Goal: Task Accomplishment & Management: Complete application form

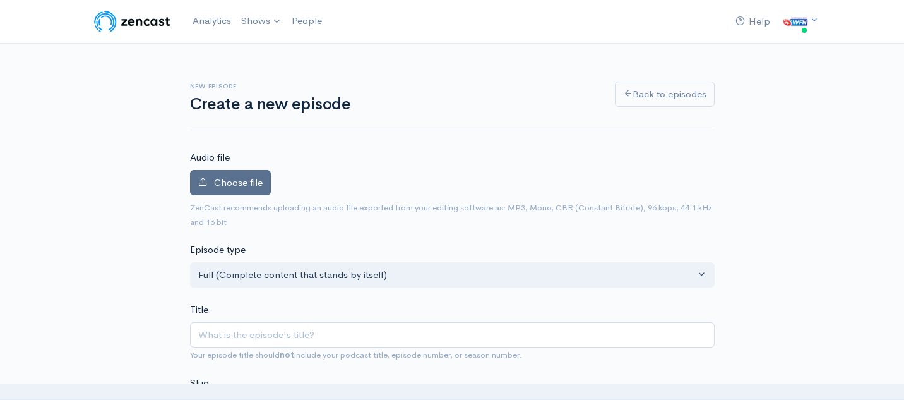
click at [223, 188] on label "Choose file" at bounding box center [230, 183] width 81 height 26
click at [0, 0] on input "Choose file" at bounding box center [0, 0] width 0 height 0
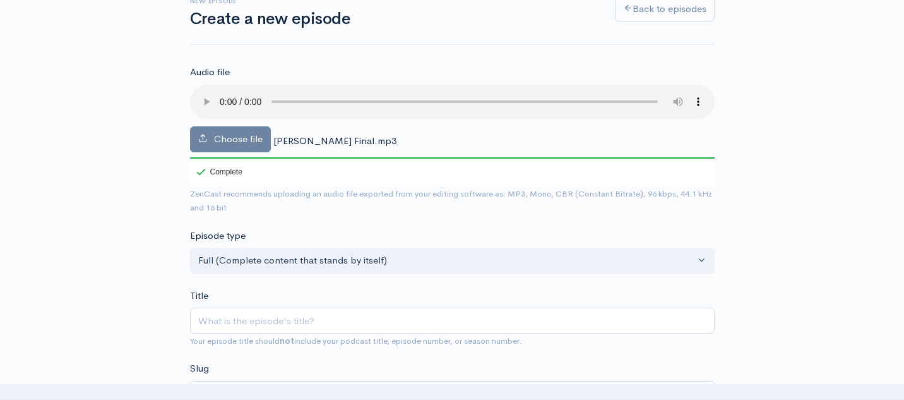
scroll to position [112, 0]
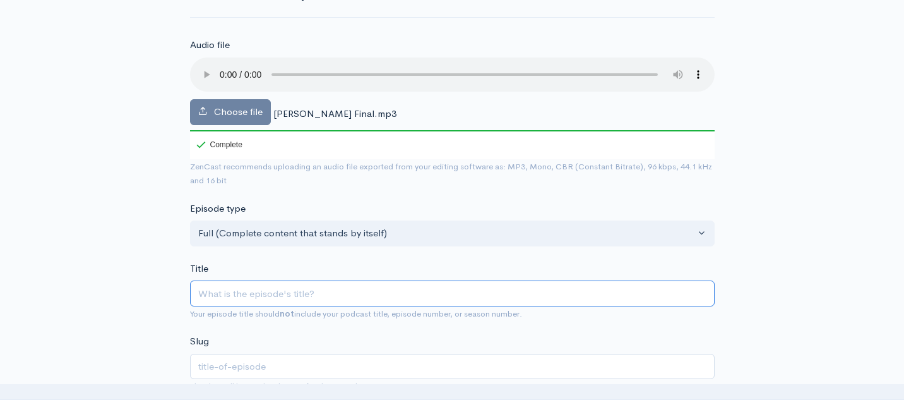
click at [261, 293] on input "Title" at bounding box center [452, 293] width 525 height 26
paste input "World Footy BnF - [PERSON_NAME]"
type input "World Footy BnF - [PERSON_NAME]"
type input "world-footy-bnf-[PERSON_NAME]"
drag, startPoint x: 326, startPoint y: 296, endPoint x: 280, endPoint y: 293, distance: 45.5
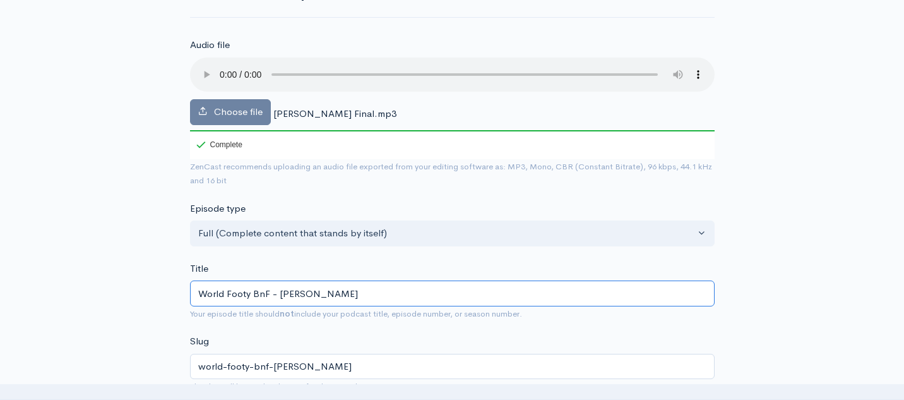
click at [280, 294] on input "World Footy BnF - [PERSON_NAME]" at bounding box center [452, 293] width 525 height 26
type input "World Footy BnF - A"
type input "world-footy-bnf-a"
type input "World Footy BnF - Al"
type input "world-footy-bnf-al"
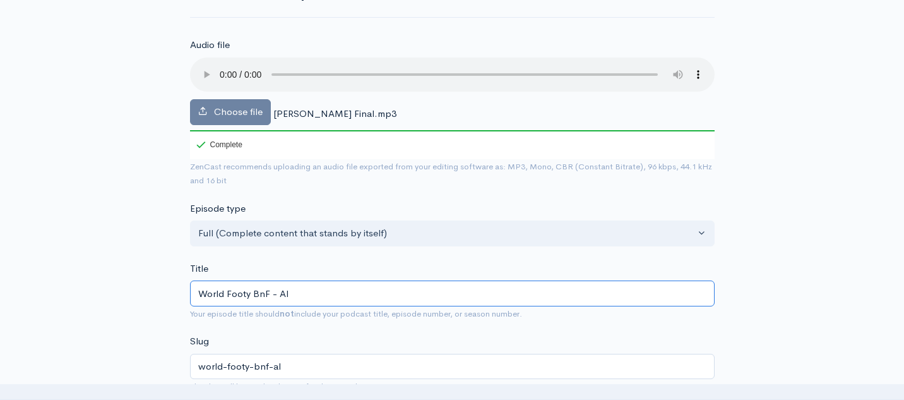
type input "World Footy BnF - Ala"
type input "world-footy-bnf-ala"
type input "World Footy BnF - [PERSON_NAME]"
type input "world-footy-bnf-alan"
type input "World Footy BnF - Alang"
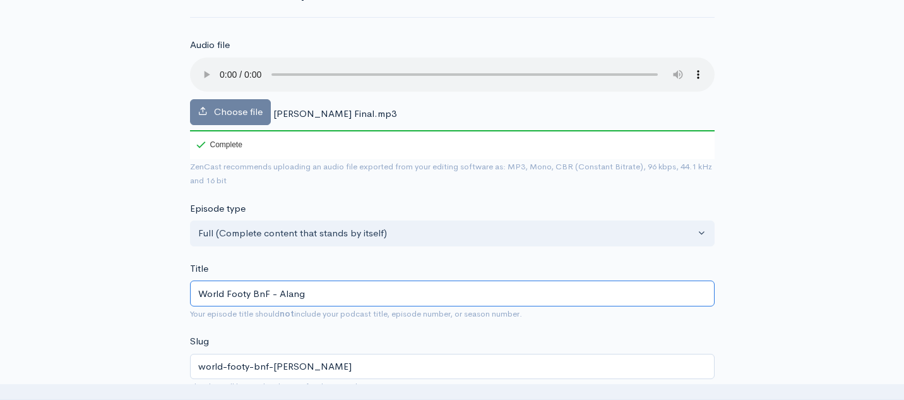
type input "world-footy-bnf-alang"
type input "World Footy BnF - Alang I"
type input "world-footy-bnf-alang-i"
type input "World Footy BnF - Alang Is"
type input "world-footy-bnf-alang-is"
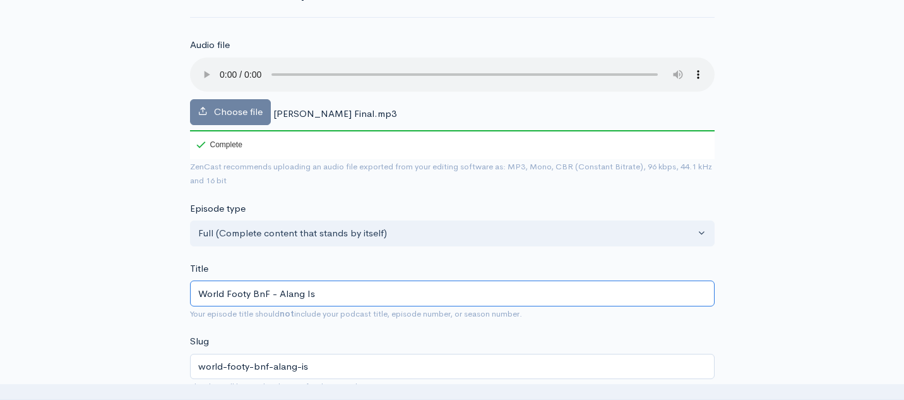
type input "World Footy BnF - [PERSON_NAME]"
type input "world-footy-bnf-alang-isa"
type input "World Footy BnF - [PERSON_NAME]"
type input "world-footy-bnf-alang-isaa"
type input "World Footy BnF - [PERSON_NAME]"
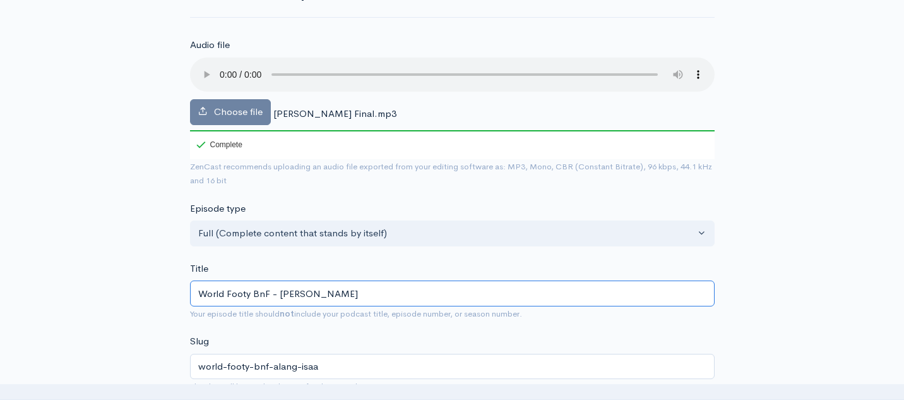
type input "world-footy-bnf-alang-isaac"
type input "World Footy BnF - [PERSON_NAME]"
type input "world-footy-bnf-alang-isaac-a"
type input "World Footy BnF - [PERSON_NAME]"
type input "world-footy-bnf-alang-isaac-af"
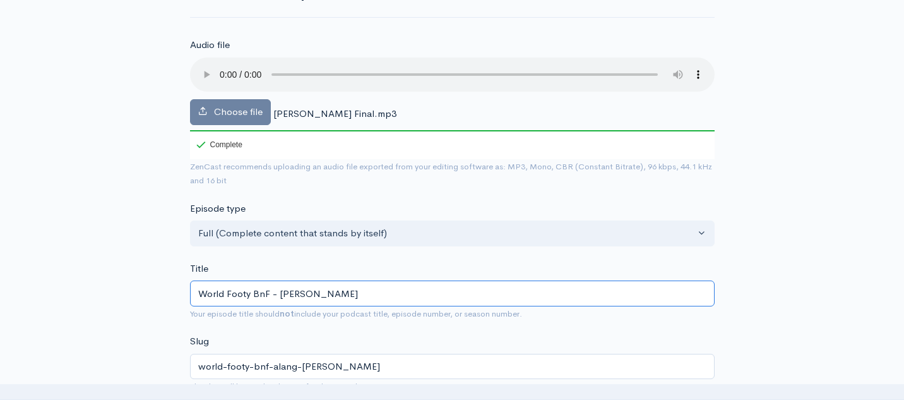
type input "World Footy BnF - [PERSON_NAME] - AFL"
type input "world-footy-bnf-alang-isaac-afl"
type input "World Footy BnF - [PERSON_NAME] - AFL L"
type input "world-footy-bnf-alang-isaac-afl-l"
type input "World Footy BnF - [PERSON_NAME] - AFL LA"
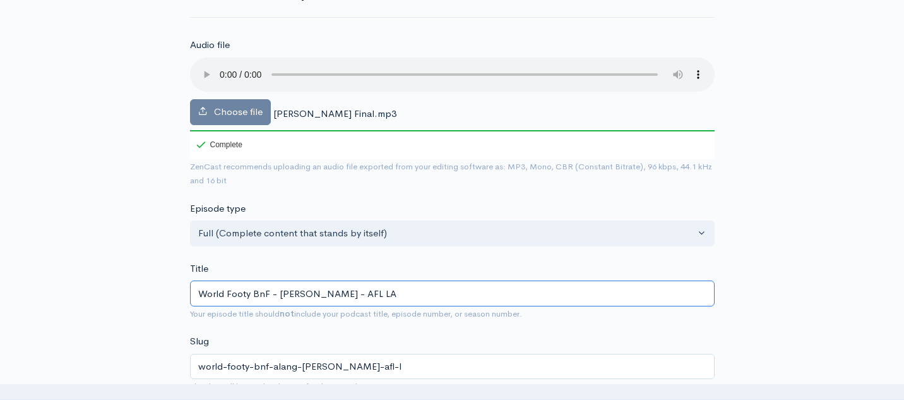
type input "world-footy-bnf-alang-isaac-afl-la"
type input "World Footy BnF - [PERSON_NAME] - AFL LAE"
type input "world-footy-bnf-alang-isaac-afl-lae"
type input "World Footy BnF - [PERSON_NAME] - AFL LAE P"
type input "world-footy-bnf-alang-isaac-afl-lae-p"
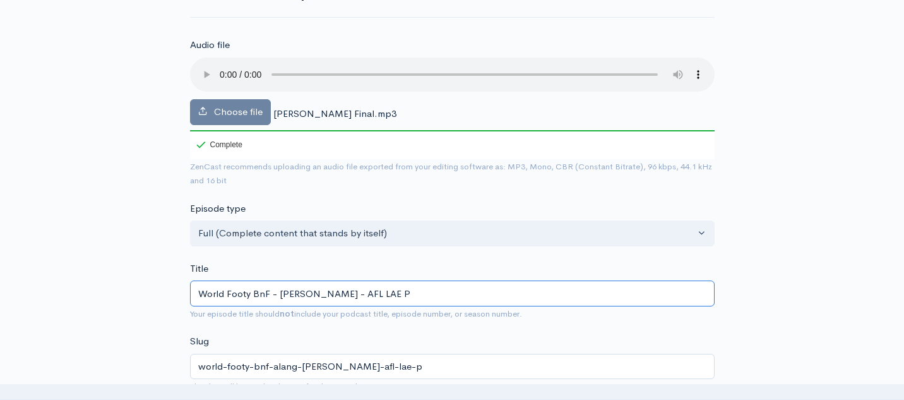
type input "World Footy BnF - [PERSON_NAME] - AFL LAE Pr"
type input "world-footy-bnf-alang-isaac-afl-lae-pr"
type input "World Footy BnF - [PERSON_NAME] - AFL LAE Pre"
type input "world-footy-bnf-alang-isaac-afl-lae-pre"
type input "World Footy BnF - [PERSON_NAME] - AFL LAE Pres"
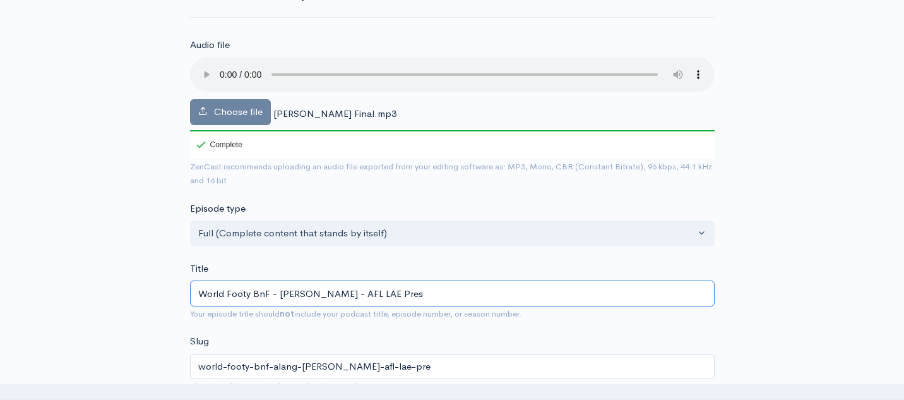
type input "world-footy-bnf-alang-isaac-afl-lae-pres"
type input "World Footy BnF - [PERSON_NAME] - AFL [PERSON_NAME]"
type input "world-footy-bnf-alang-isaac-afl-lae-presi"
type input "World Footy BnF - [PERSON_NAME] - AFL LAE Presid"
type input "world-footy-bnf-alang-isaac-afl-lae-presid"
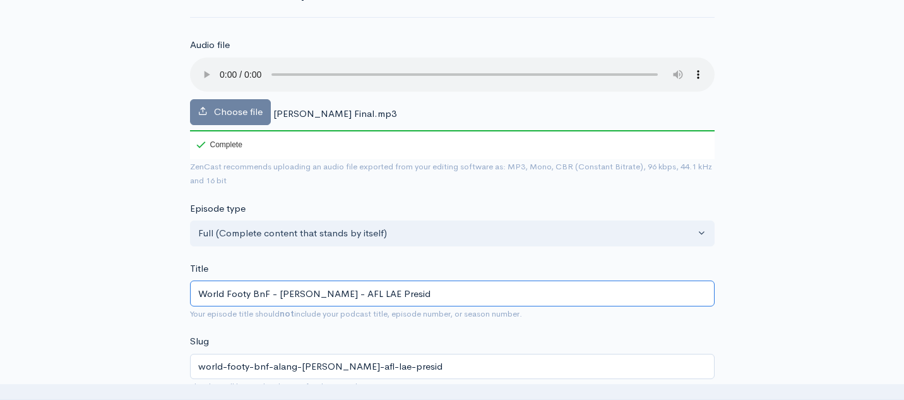
type input "World Footy BnF - [PERSON_NAME] - AFL LAE Preside"
type input "world-footy-bnf-alang-isaac-afl-lae-preside"
type input "World Footy BnF - [PERSON_NAME] - AFL LAE Presiden"
type input "world-footy-bnf-alang-isaac-afl-lae-presiden"
type input "World Footy BnF - [PERSON_NAME] - AFL LAE President"
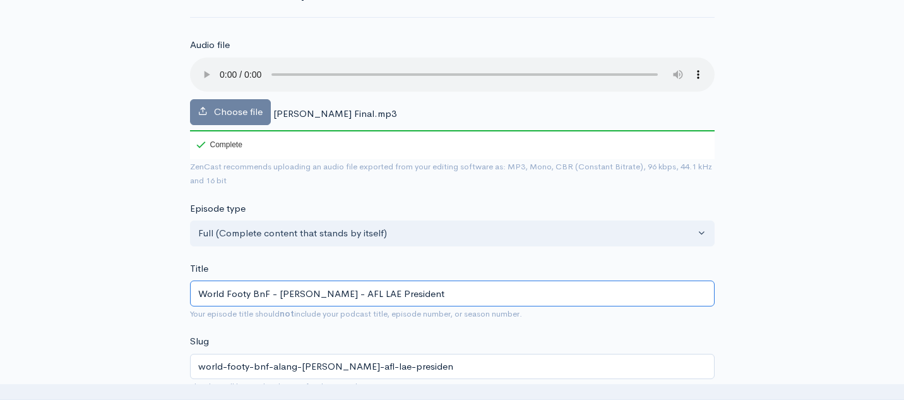
type input "world-footy-bnf-alang-isaac-afl-lae-president"
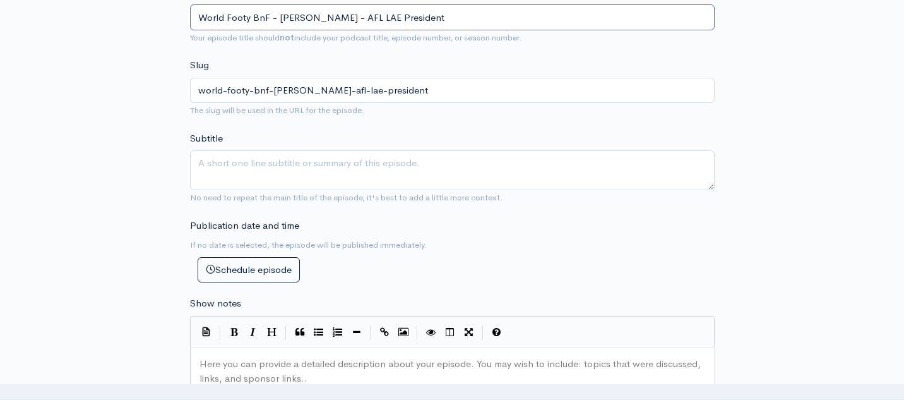
scroll to position [390, 0]
type input "World Footy BnF - [PERSON_NAME] - AFL LAE President"
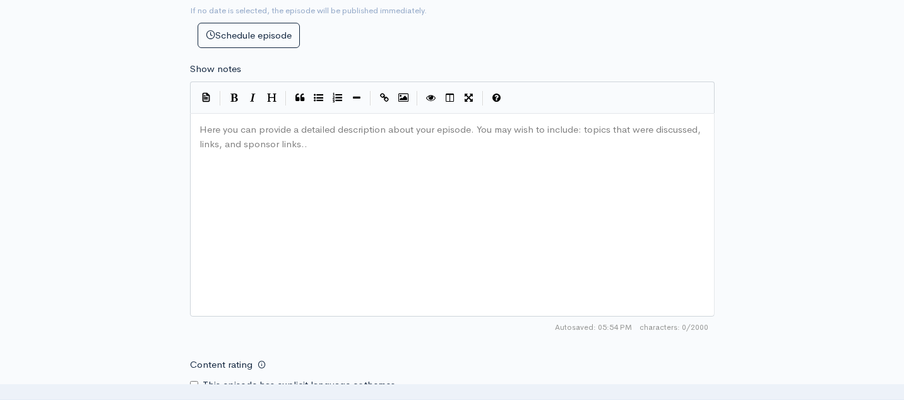
scroll to position [625, 0]
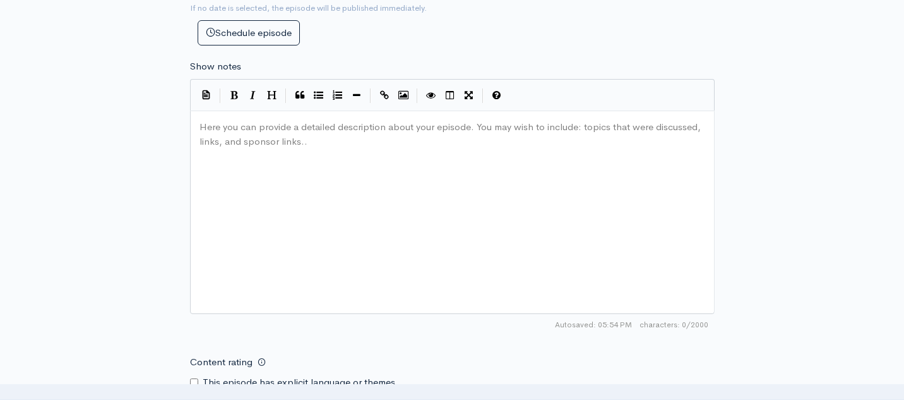
click at [252, 160] on div "Here you can provide a detailed description about your episode. You may wish to…" at bounding box center [468, 227] width 542 height 221
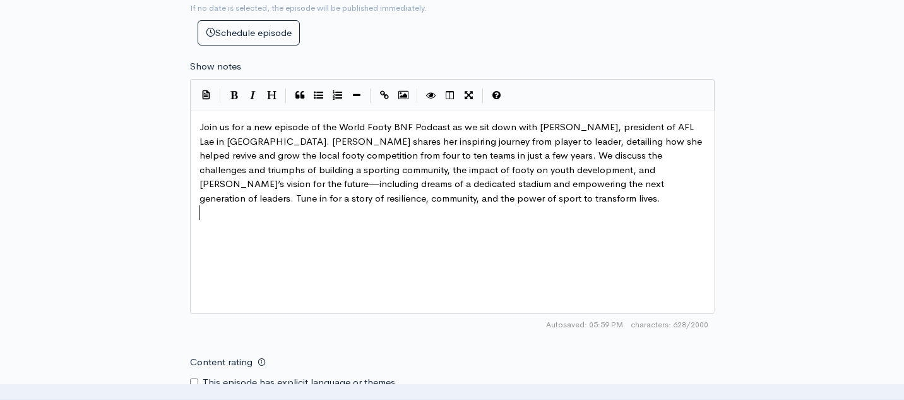
click at [402, 128] on span "Join us for a new episode of the World Footy BNF Podcast as we sit down with Al…" at bounding box center [452, 162] width 505 height 83
type textarea "n"
click at [673, 128] on span "Join us for a new episode of the World Footy BnF Podcast as we sit down with Al…" at bounding box center [452, 162] width 505 height 83
type textarea "E"
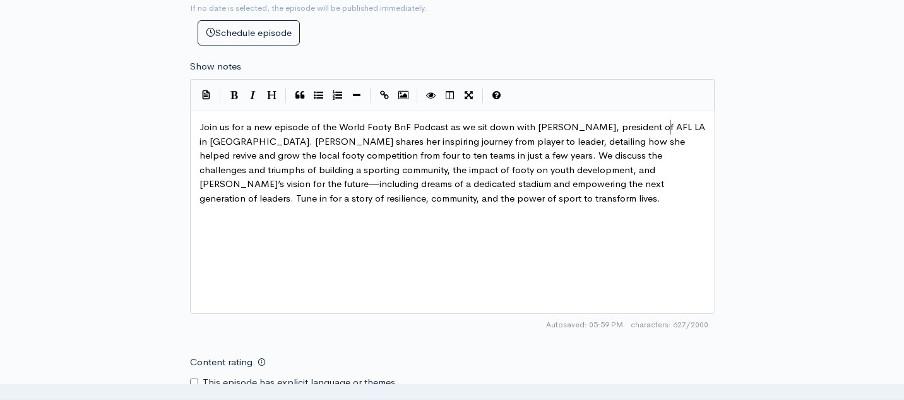
type textarea "AE"
click at [445, 197] on pre "Join us for a new episode of the World Footy BnF Podcast as we sit down with Al…" at bounding box center [452, 162] width 511 height 85
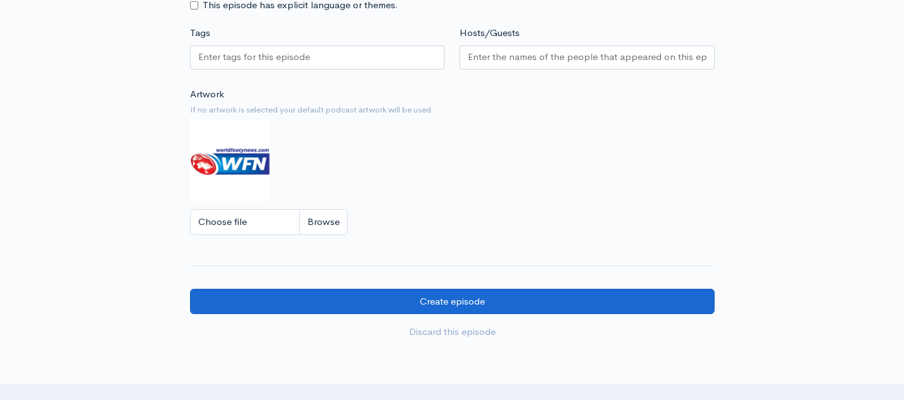
scroll to position [981, 0]
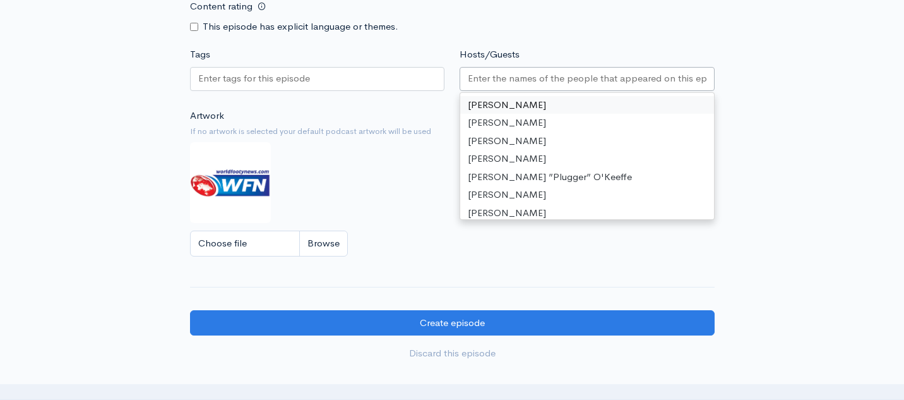
click at [514, 76] on input "Hosts/Guests" at bounding box center [587, 78] width 239 height 15
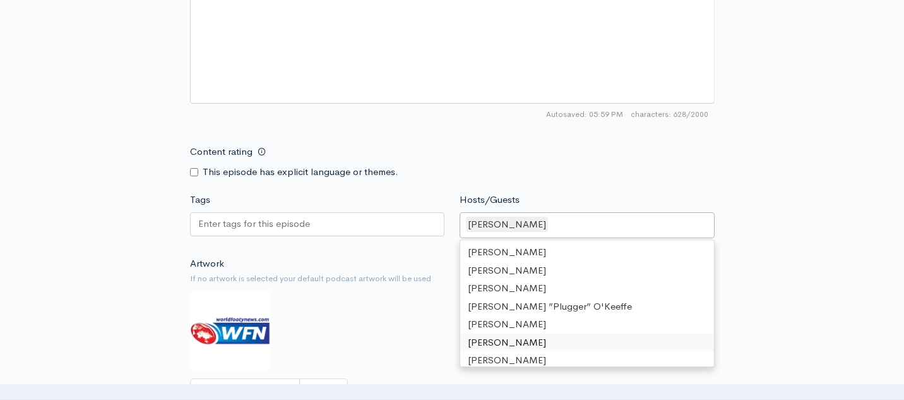
scroll to position [682, 0]
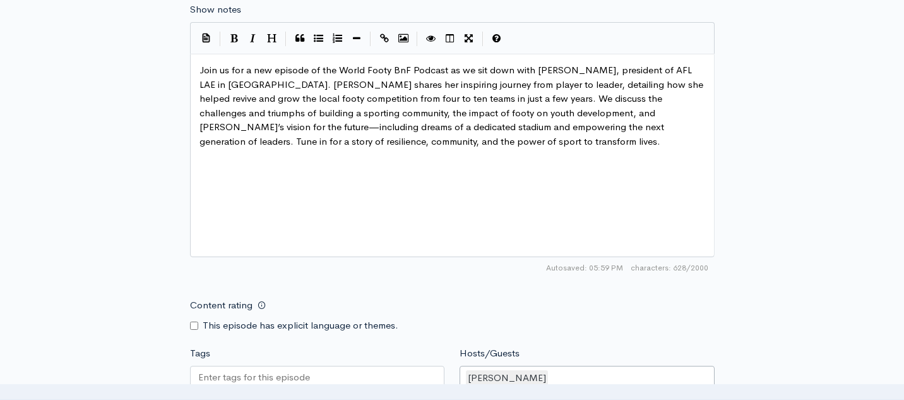
click at [385, 198] on div "xxxxxxxxxx Join us for a new episode of the World Footy BnF Podcast as we sit d…" at bounding box center [468, 171] width 542 height 221
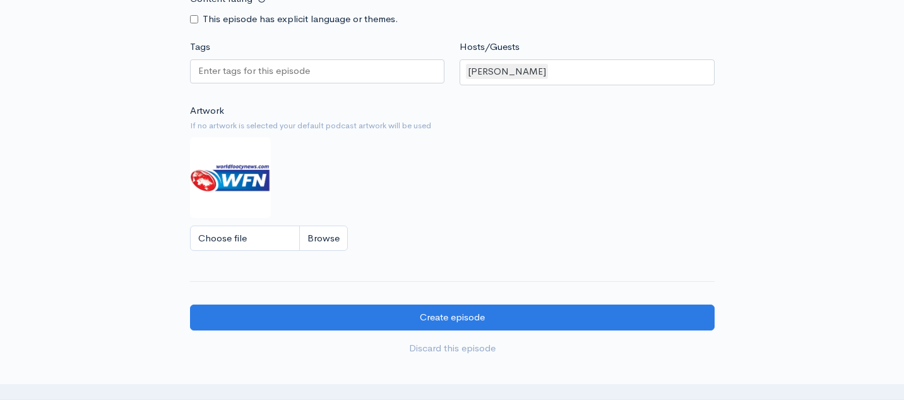
scroll to position [1024, 0]
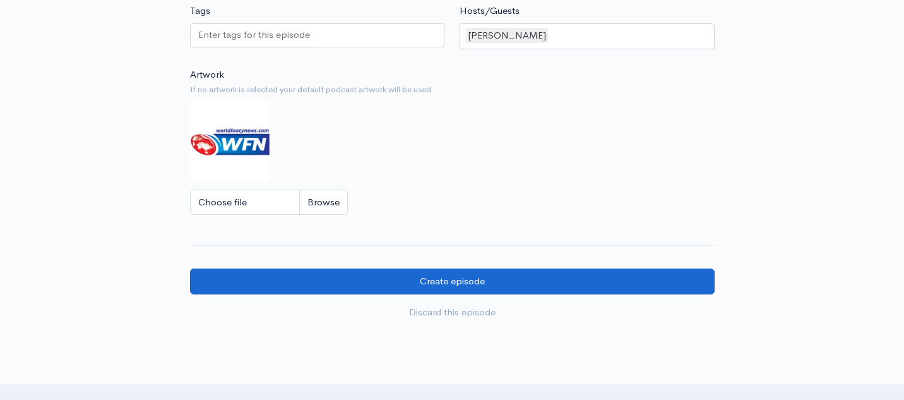
type textarea "Hosted By Adam Gomolinski"
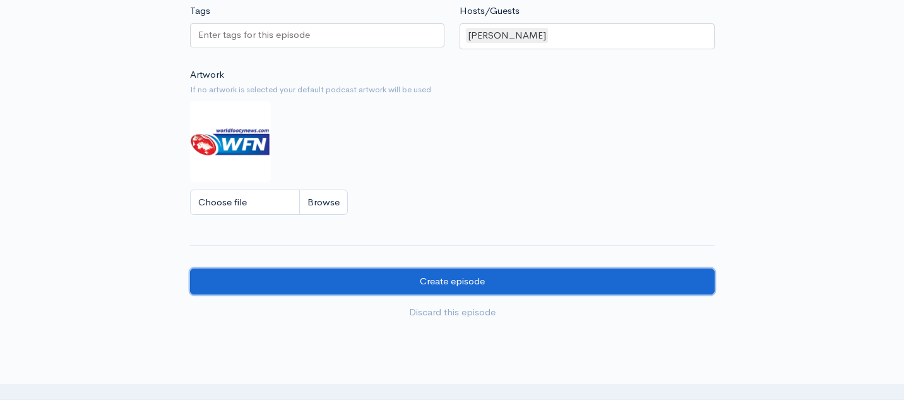
click at [472, 284] on input "Create episode" at bounding box center [452, 281] width 525 height 26
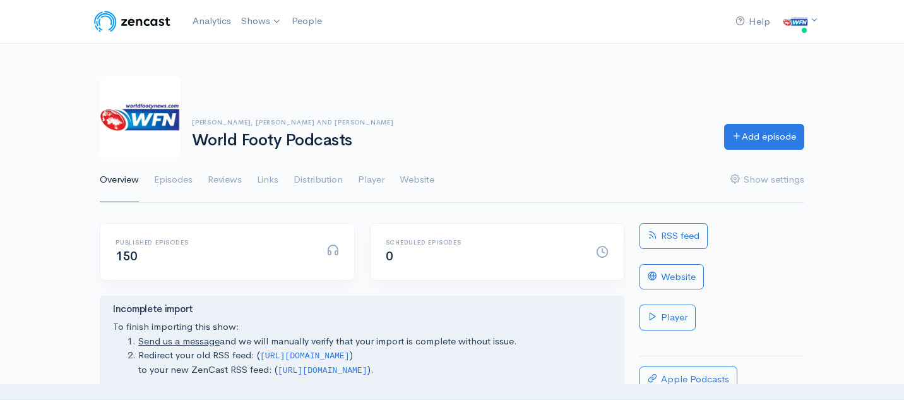
scroll to position [32, 0]
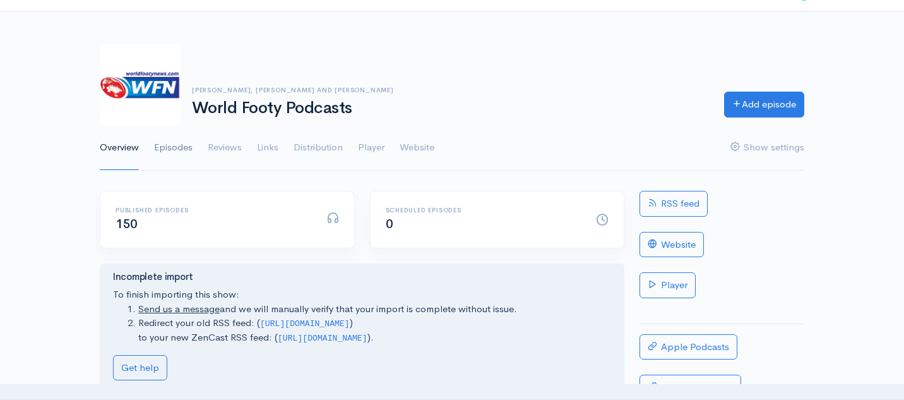
click at [172, 147] on link "Episodes" at bounding box center [173, 147] width 39 height 45
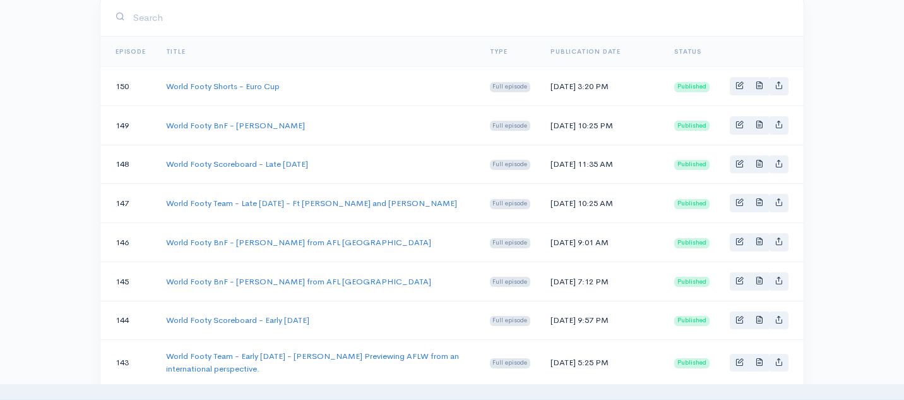
scroll to position [229, 0]
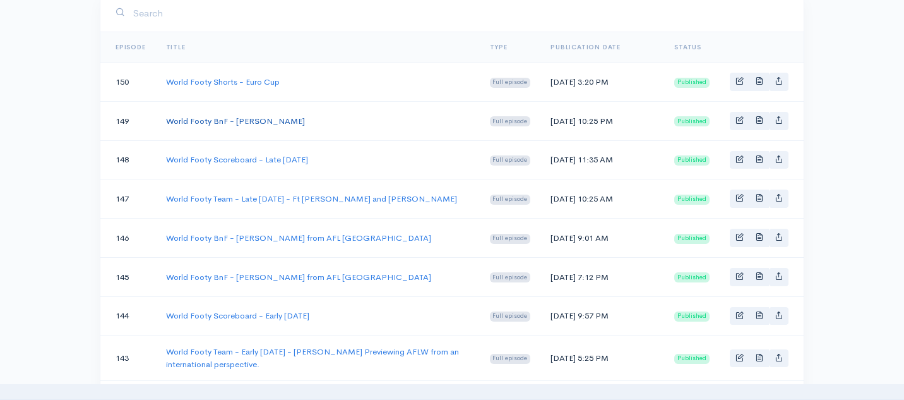
click at [228, 126] on link "World Footy BnF - [PERSON_NAME]" at bounding box center [235, 121] width 139 height 11
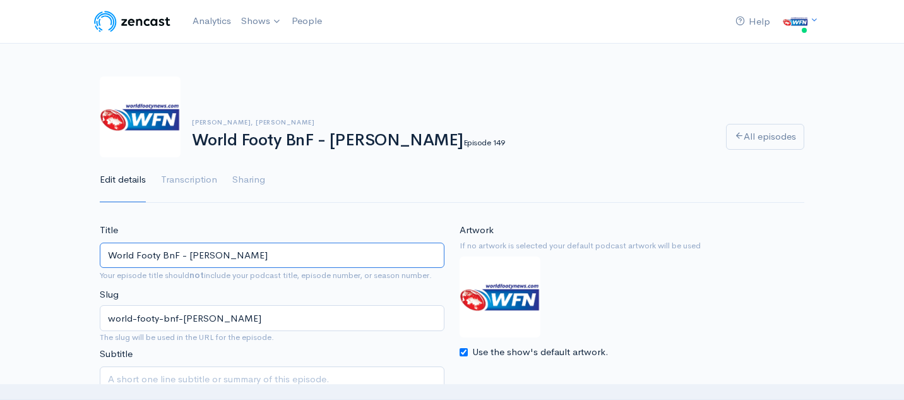
drag, startPoint x: 236, startPoint y: 259, endPoint x: 105, endPoint y: 254, distance: 131.4
click at [105, 254] on input "World Footy BnF - [PERSON_NAME]" at bounding box center [272, 255] width 345 height 26
click at [233, 256] on input "World Footy BnF - [PERSON_NAME]" at bounding box center [272, 255] width 345 height 26
drag, startPoint x: 233, startPoint y: 256, endPoint x: 191, endPoint y: 258, distance: 42.4
click at [191, 258] on input "World Footy BnF - [PERSON_NAME]" at bounding box center [272, 255] width 345 height 26
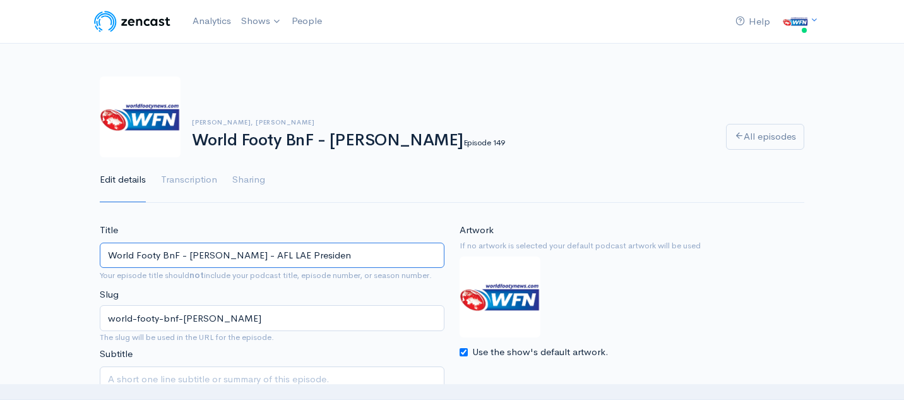
type input "World Footy BnF - [PERSON_NAME] - AFL LAE President"
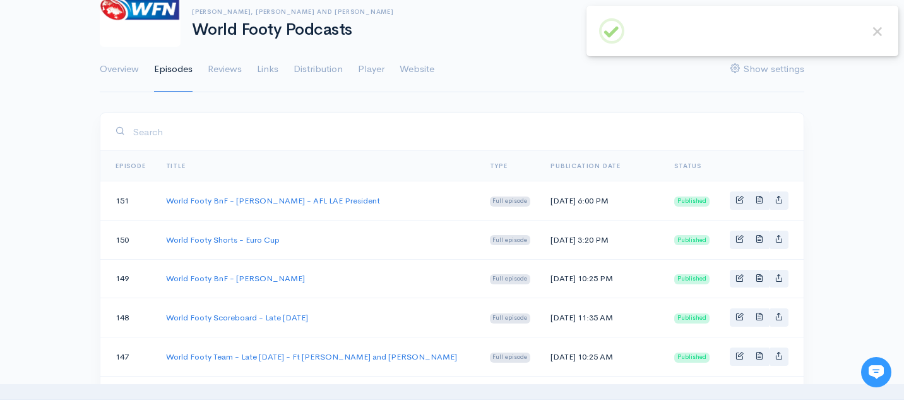
scroll to position [145, 0]
